Goal: Information Seeking & Learning: Find specific fact

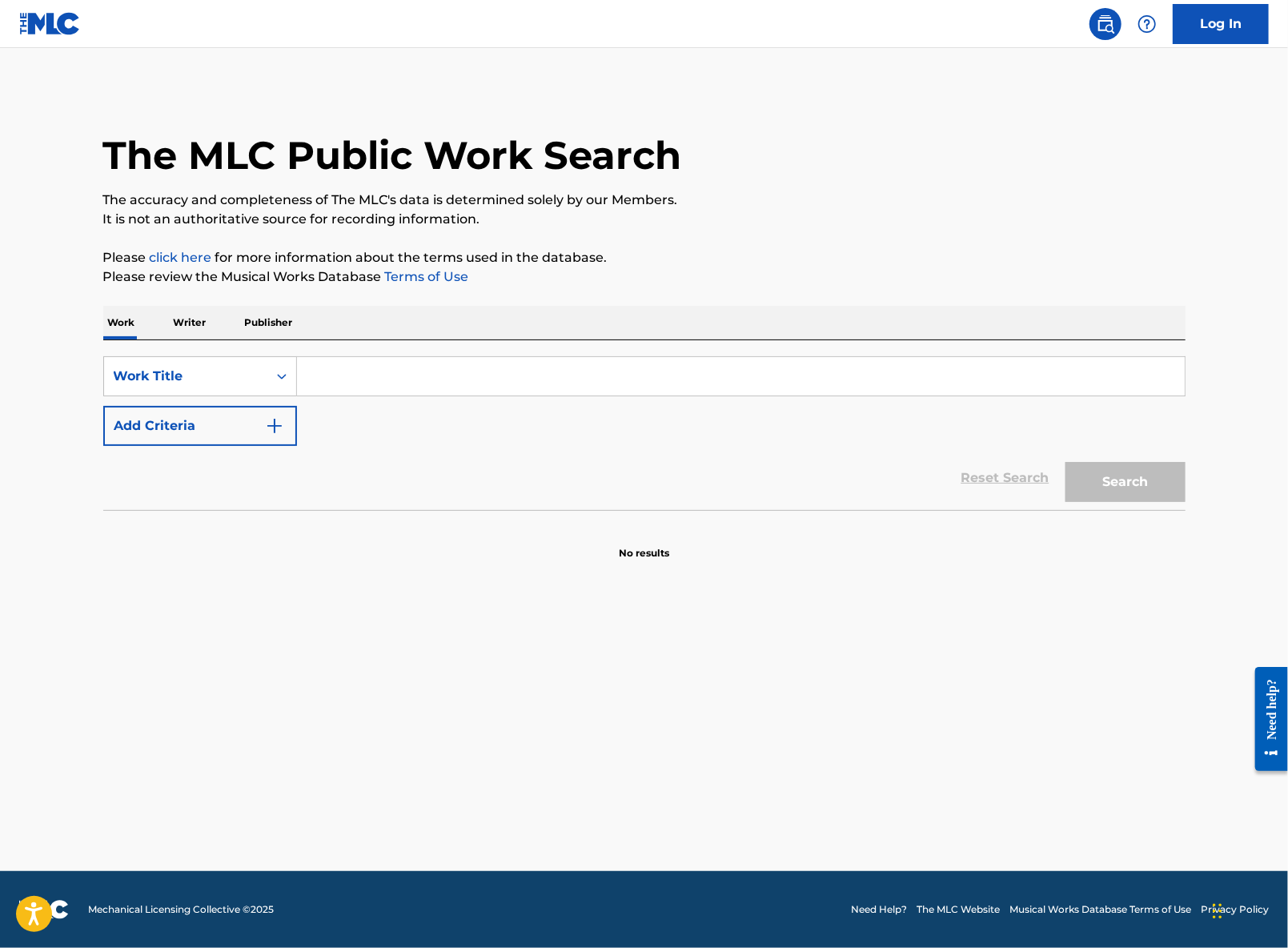
click at [438, 379] on input "Search Form" at bounding box center [741, 376] width 888 height 38
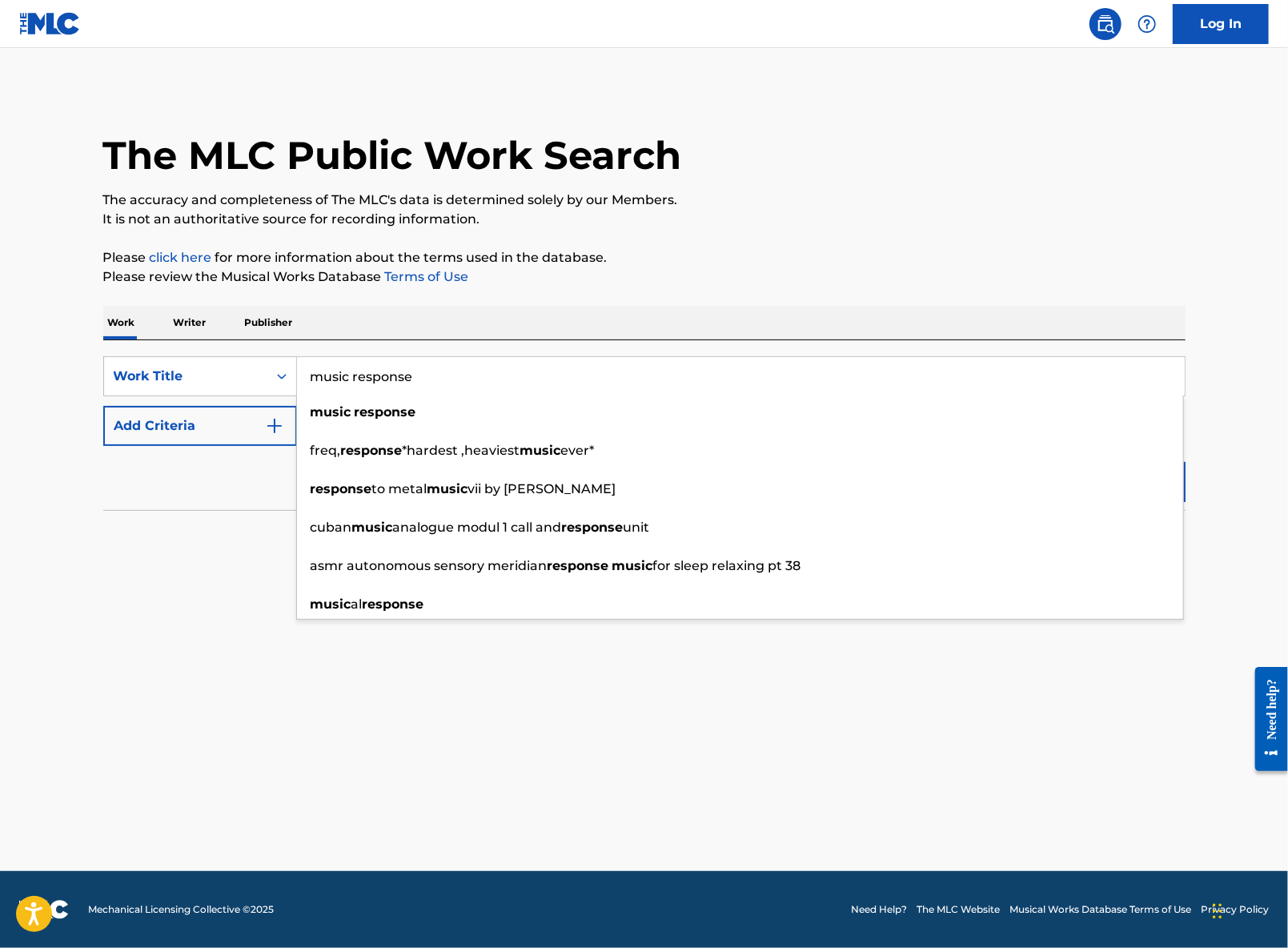
type input "music response"
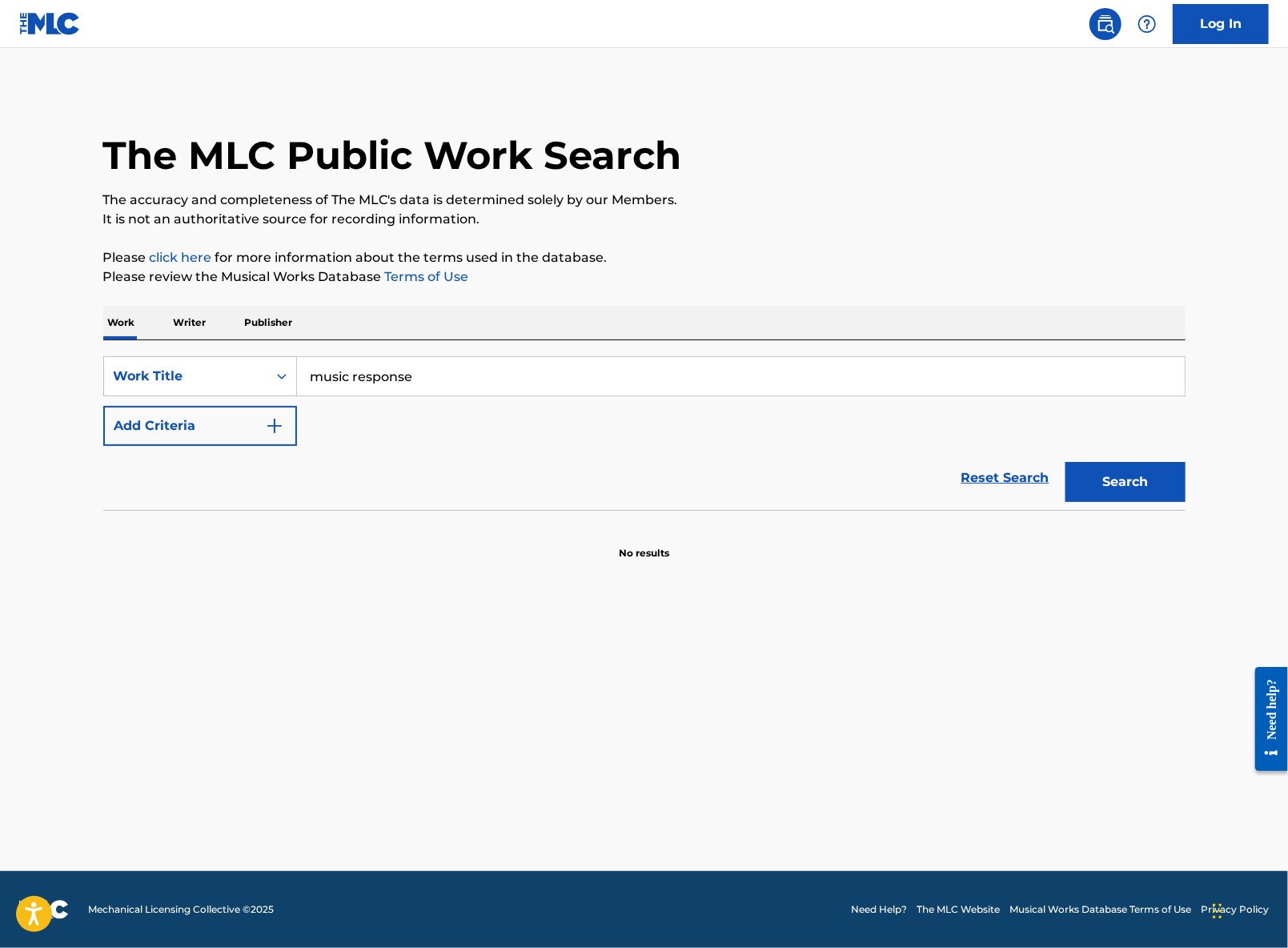
click at [203, 508] on div "Reset Search Search" at bounding box center [644, 478] width 1082 height 64
click at [1111, 474] on button "Search" at bounding box center [1125, 482] width 120 height 40
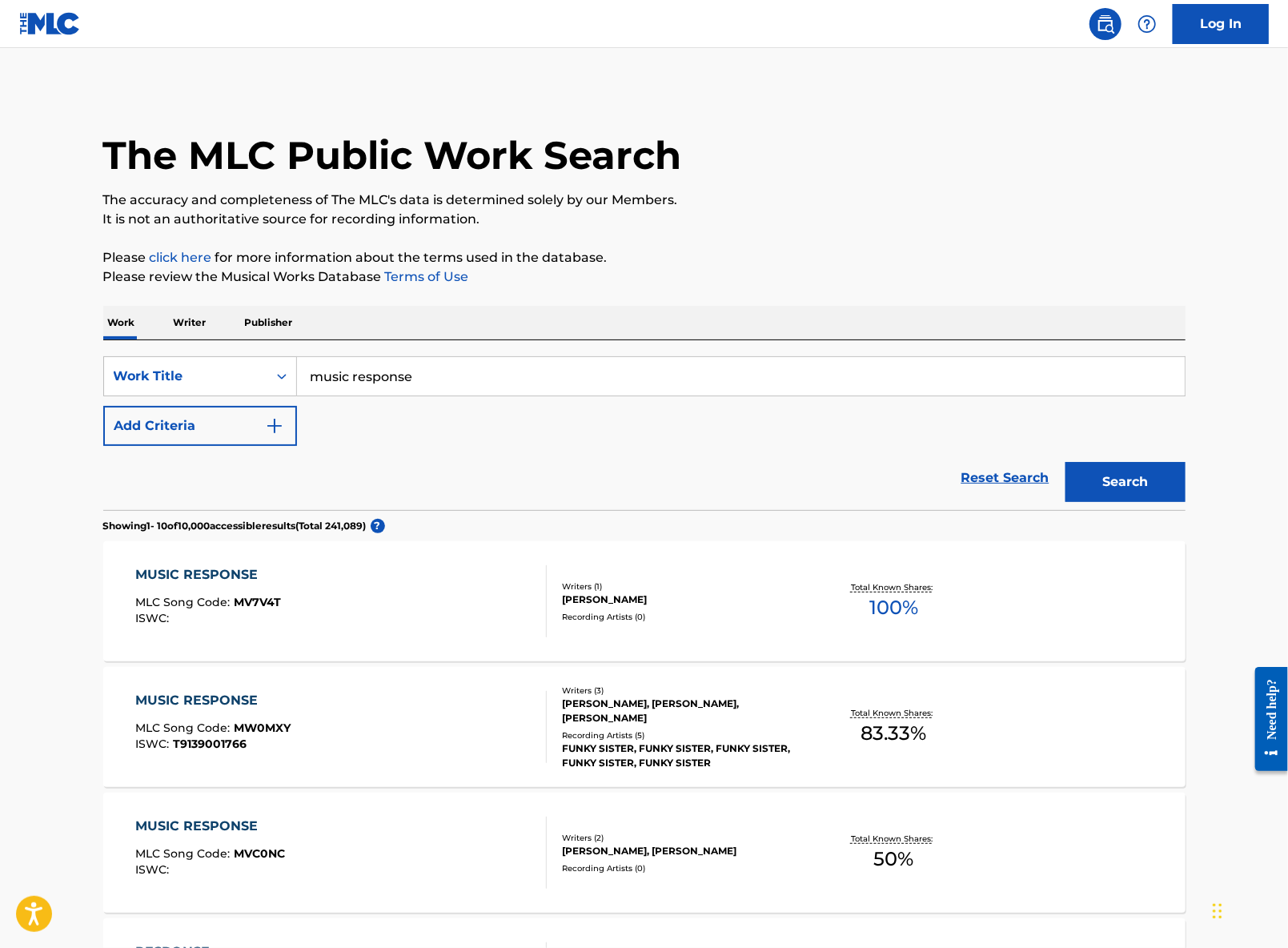
click at [253, 434] on button "Add Criteria" at bounding box center [200, 426] width 194 height 40
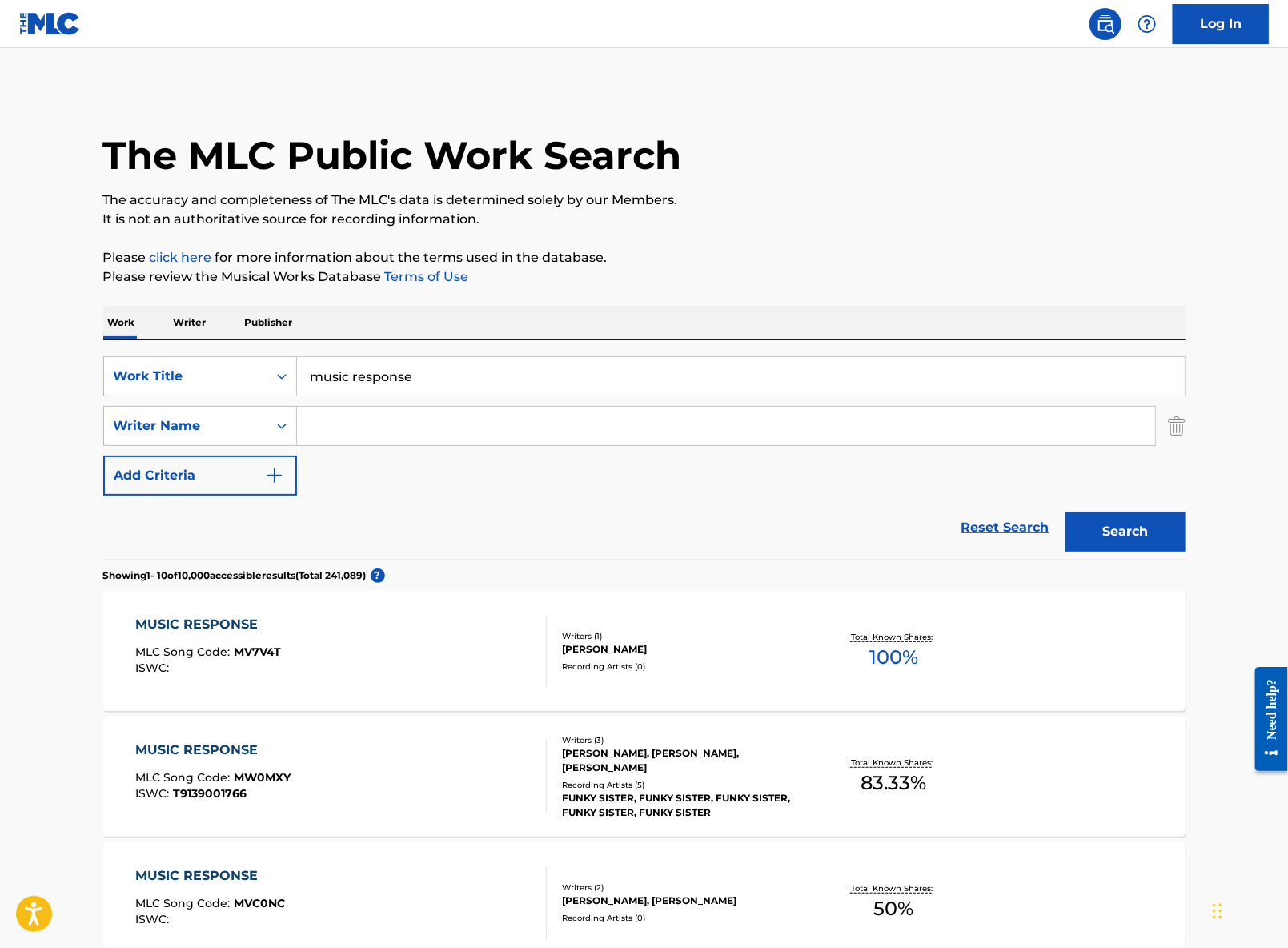
click at [400, 421] on input "Search Form" at bounding box center [726, 426] width 858 height 38
type input "[PERSON_NAME]"
click at [1065, 512] on button "Search" at bounding box center [1125, 532] width 120 height 40
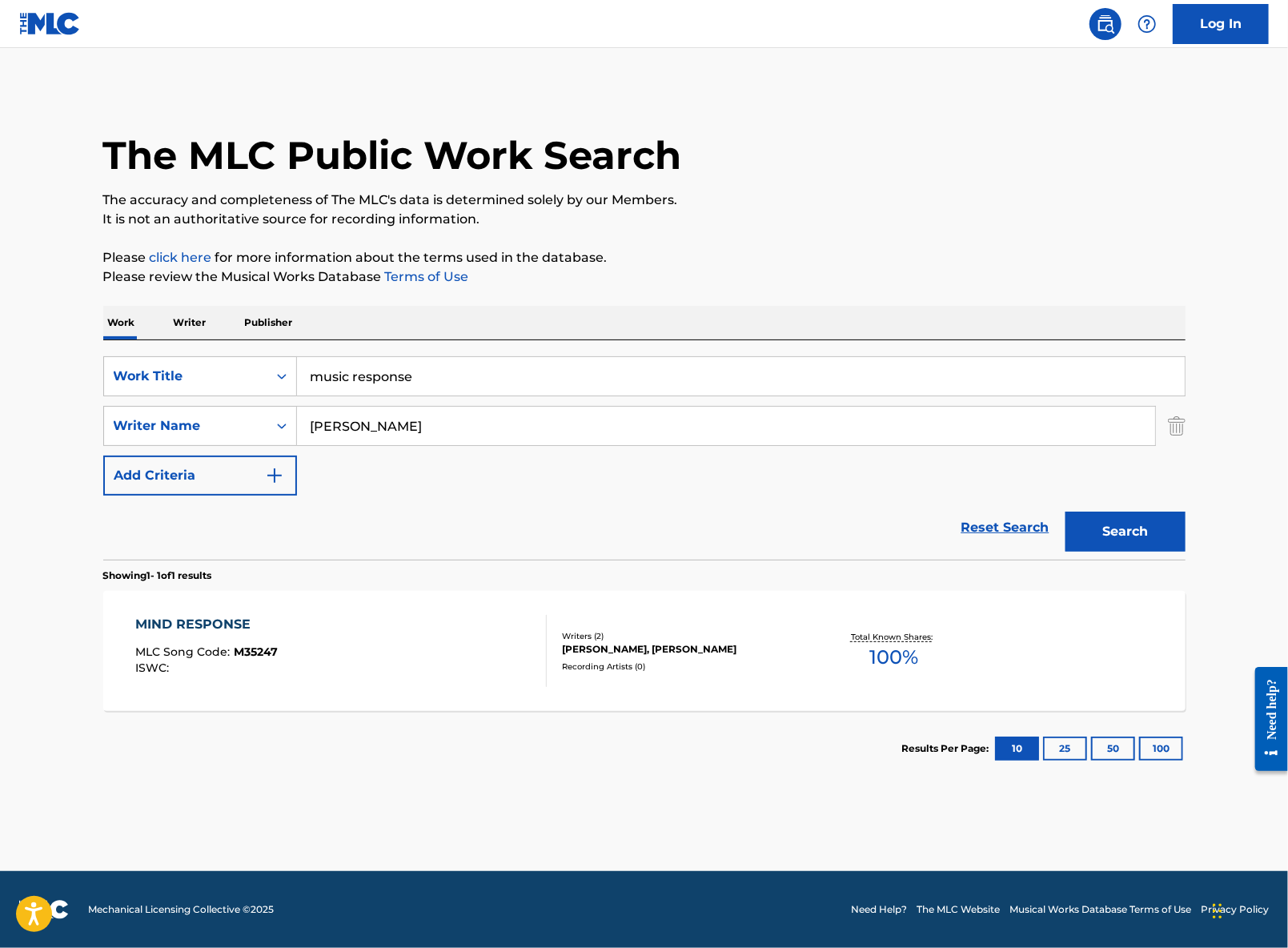
click at [664, 652] on div "[PERSON_NAME], [PERSON_NAME]" at bounding box center [683, 649] width 241 height 15
click at [358, 375] on input "music response" at bounding box center [741, 376] width 888 height 38
type input "music:response"
click at [458, 464] on div "SearchWithCriteria02698b96-907e-48d0-92bd-a92250b27615 Work Title music:respons…" at bounding box center [644, 426] width 1082 height 139
click at [1135, 528] on button "Search" at bounding box center [1125, 532] width 120 height 40
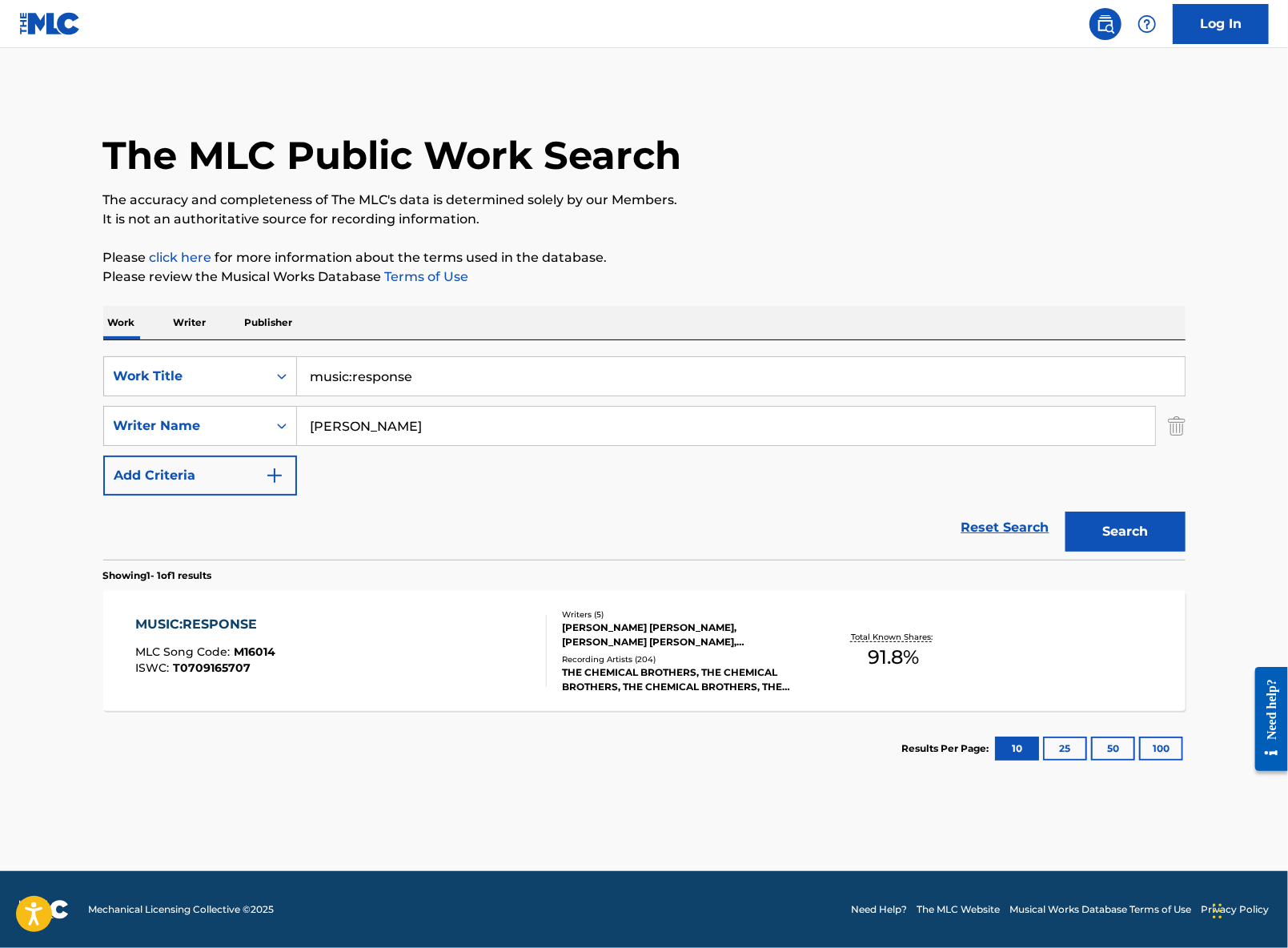
click at [725, 642] on div "[PERSON_NAME] [PERSON_NAME], [PERSON_NAME] [PERSON_NAME], [PERSON_NAME], [PERSO…" at bounding box center [683, 634] width 241 height 29
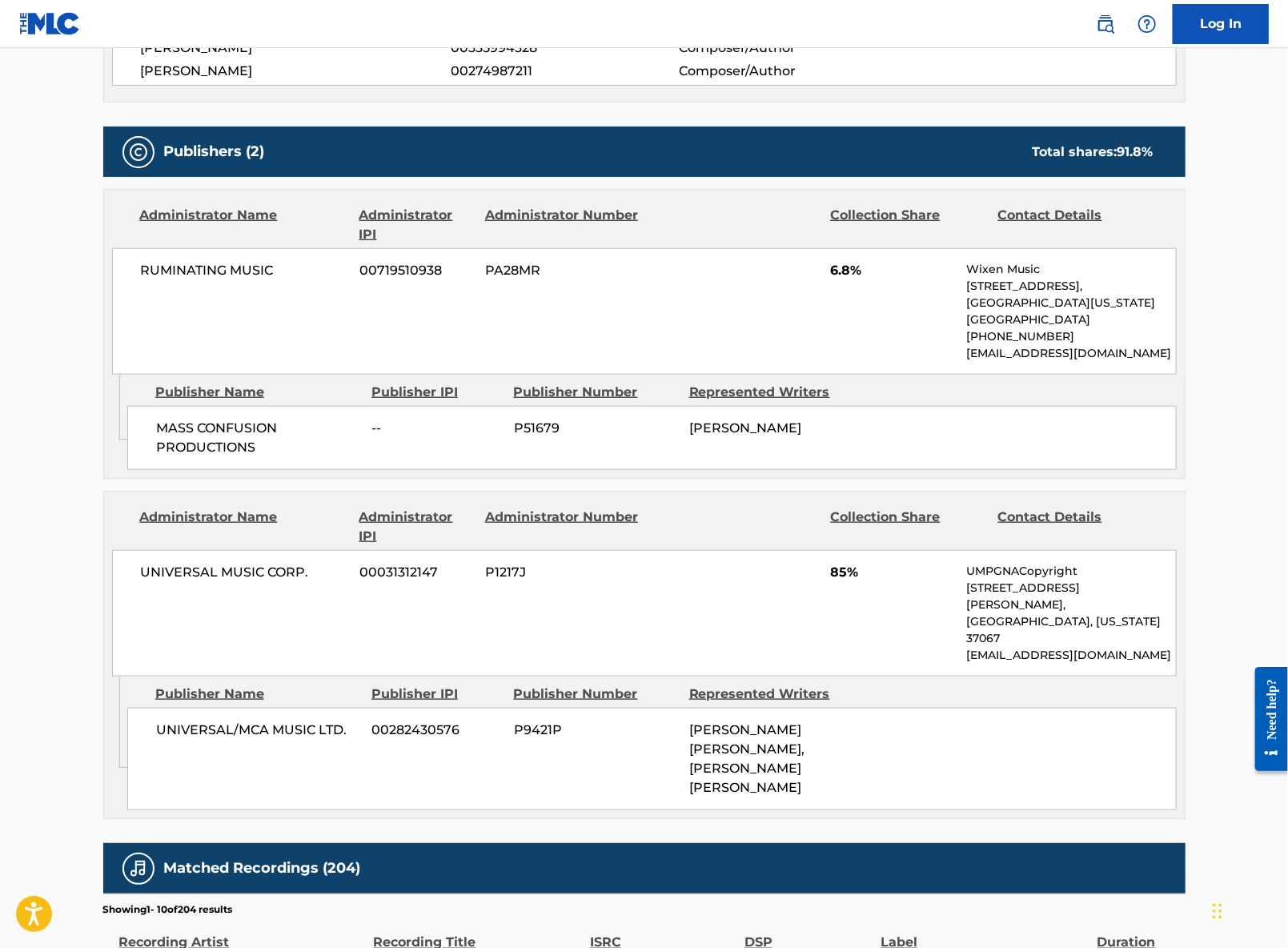
scroll to position [725, 0]
